Goal: Task Accomplishment & Management: Use online tool/utility

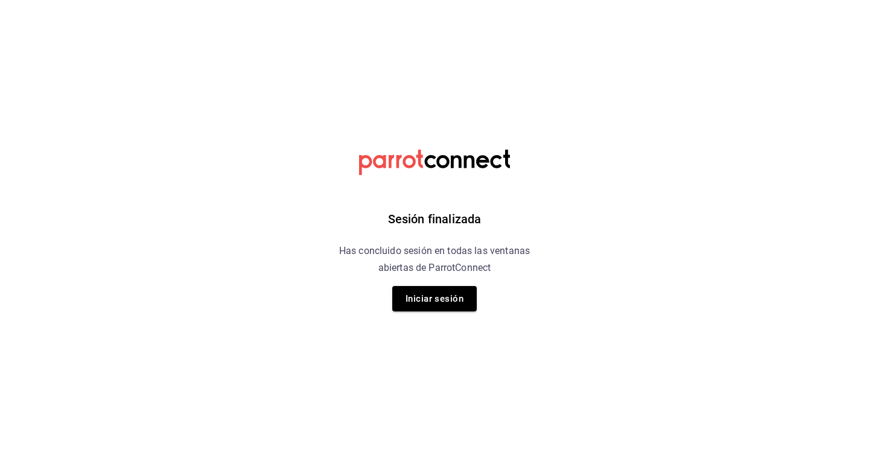
click at [427, 312] on div "Sesión finalizada Has concluido sesión en todas las ventanas abiertas de Parrot…" at bounding box center [434, 230] width 305 height 461
click at [434, 297] on button "Iniciar sesión" at bounding box center [434, 298] width 84 height 25
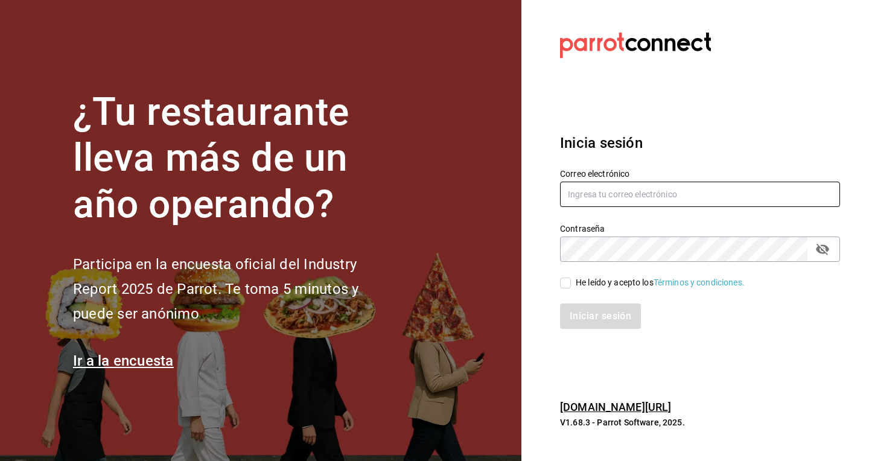
type input "[EMAIL_ADDRESS][DOMAIN_NAME]"
click at [566, 281] on input "He leído y acepto los Términos y condiciones." at bounding box center [565, 282] width 11 height 11
checkbox input "true"
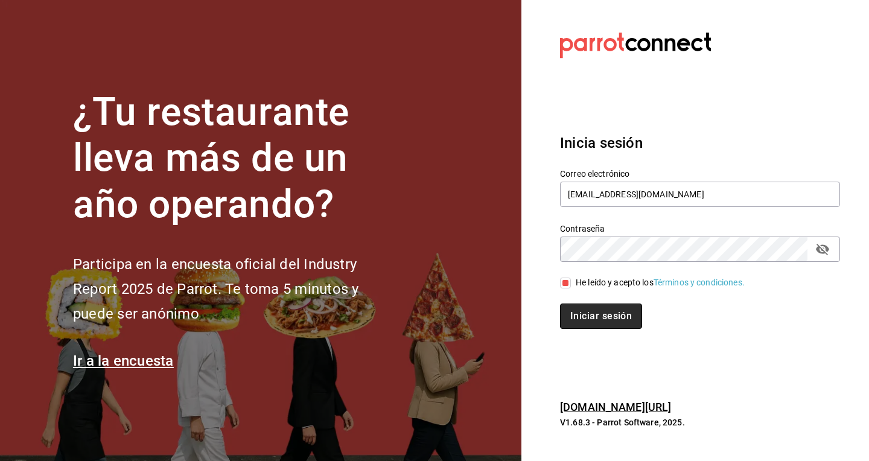
click at [587, 319] on button "Iniciar sesión" at bounding box center [601, 315] width 82 height 25
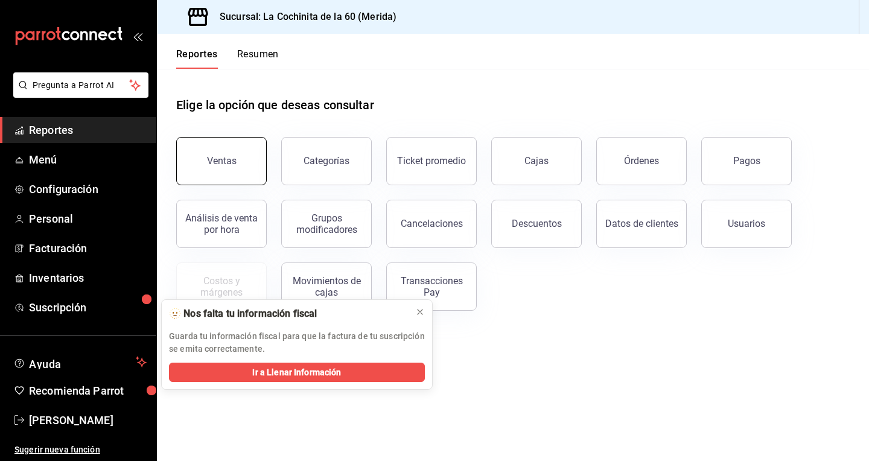
click at [226, 160] on div "Ventas" at bounding box center [222, 160] width 30 height 11
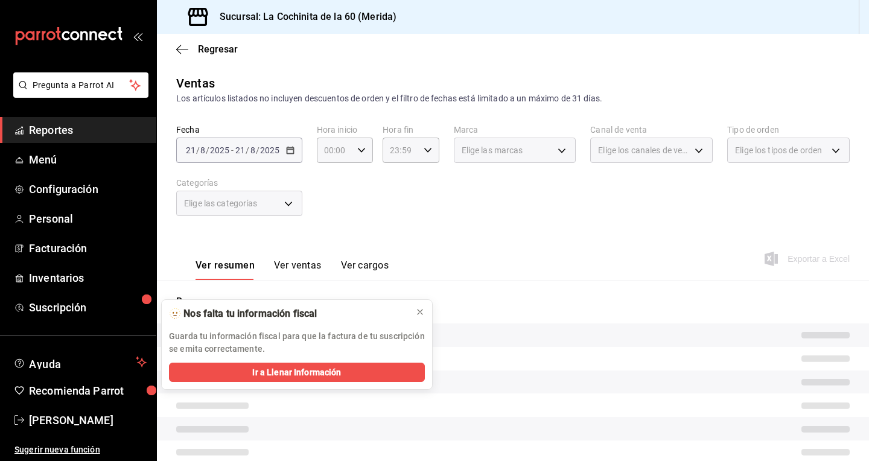
click at [420, 317] on div "Resumen" at bounding box center [513, 421] width 712 height 254
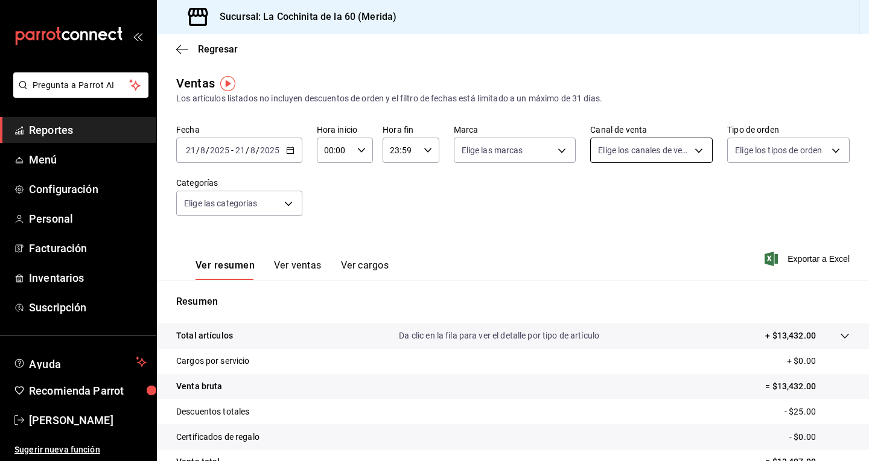
click at [677, 153] on body "Pregunta a Parrot AI Reportes Menú Configuración Personal Facturación Inventari…" at bounding box center [434, 230] width 869 height 461
click at [607, 238] on input "checkbox" at bounding box center [603, 237] width 11 height 11
checkbox input "true"
type input "PARROT"
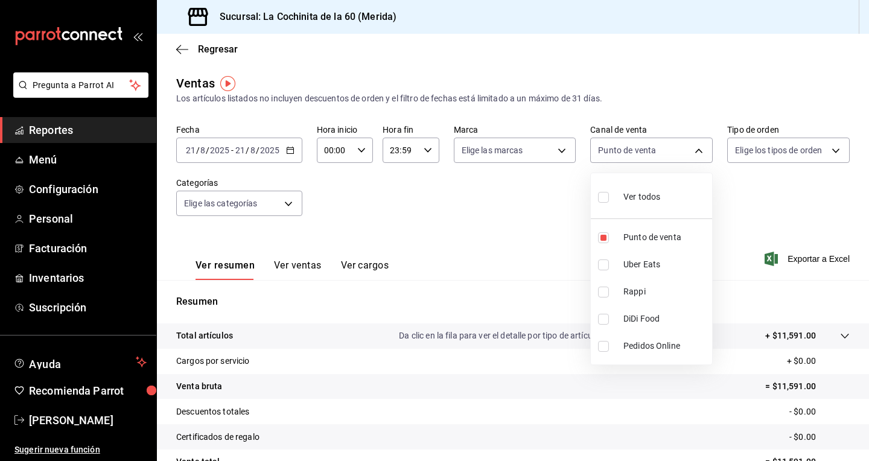
click at [40, 133] on div at bounding box center [434, 230] width 869 height 461
click at [303, 261] on button "Ver ventas" at bounding box center [298, 269] width 48 height 21
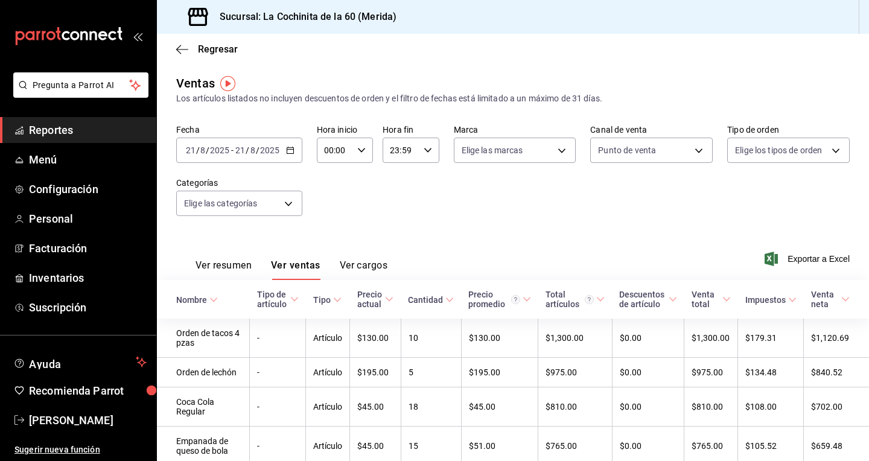
drag, startPoint x: 866, startPoint y: 167, endPoint x: 864, endPoint y: 214, distance: 47.1
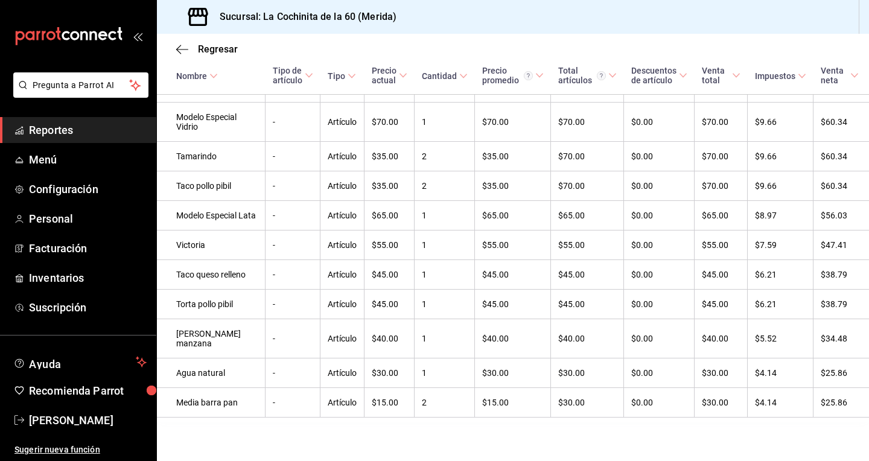
scroll to position [1720, 0]
